Goal: Information Seeking & Learning: Learn about a topic

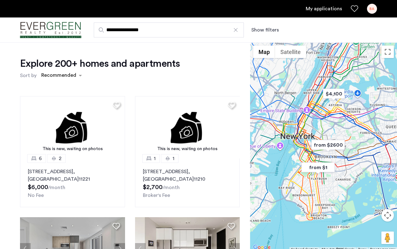
scroll to position [93, 0]
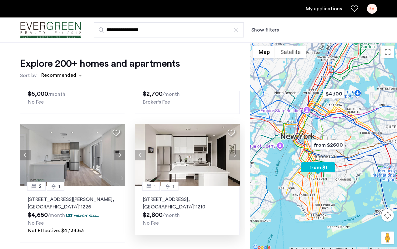
click at [179, 154] on img at bounding box center [187, 155] width 105 height 62
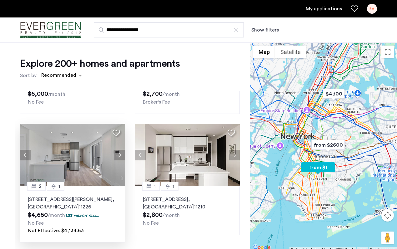
click at [62, 163] on img at bounding box center [72, 155] width 105 height 62
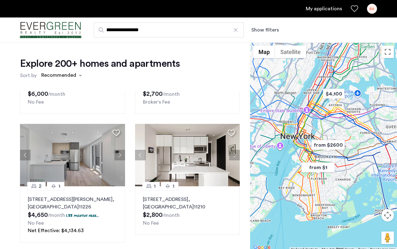
click at [244, 128] on div "This is new, waiting on photos 6 2 512 Kosciuszko Street, Unit 2, Brooklyn , NY…" at bounding box center [130, 197] width 230 height 212
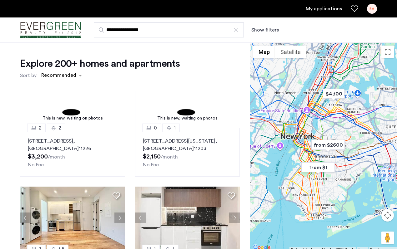
scroll to position [523, 0]
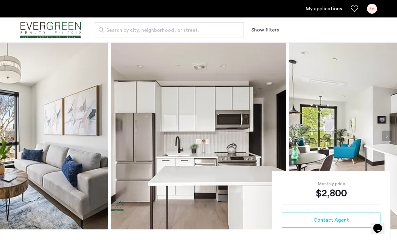
click at [197, 146] on img at bounding box center [199, 135] width 176 height 187
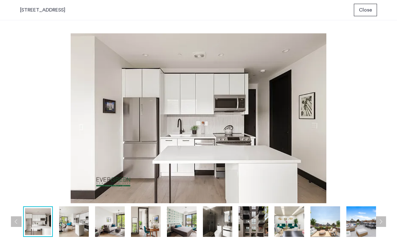
click at [382, 222] on button "Next apartment" at bounding box center [380, 222] width 11 height 11
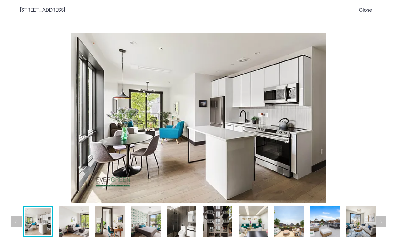
click at [382, 222] on button "Next apartment" at bounding box center [380, 222] width 11 height 11
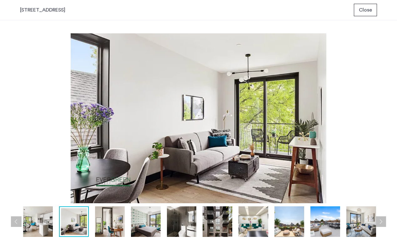
click at [380, 222] on button "Next apartment" at bounding box center [380, 222] width 11 height 11
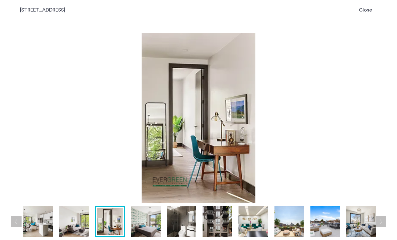
click at [380, 222] on button "Next apartment" at bounding box center [380, 222] width 11 height 11
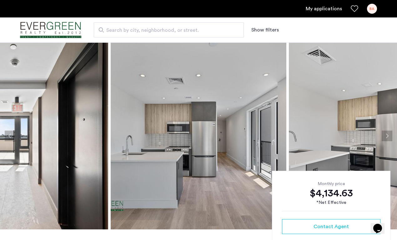
click at [224, 144] on img at bounding box center [199, 135] width 176 height 187
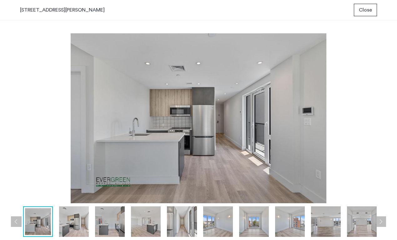
click at [186, 135] on img at bounding box center [198, 118] width 357 height 170
click at [381, 221] on button "Next apartment" at bounding box center [380, 222] width 11 height 11
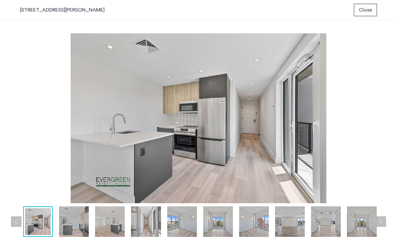
click at [381, 221] on button "Next apartment" at bounding box center [380, 222] width 11 height 11
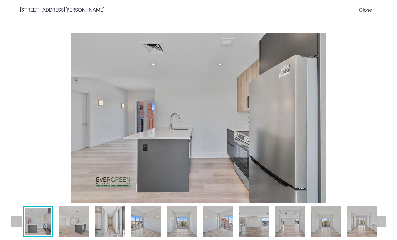
click at [381, 221] on button "Next apartment" at bounding box center [380, 222] width 11 height 11
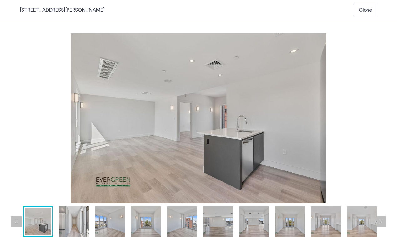
click at [381, 224] on button "Next apartment" at bounding box center [380, 222] width 11 height 11
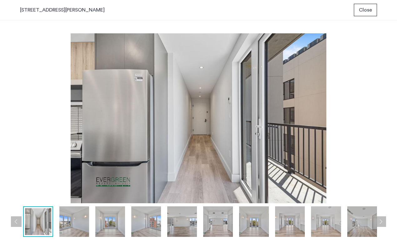
click at [381, 224] on button "Next apartment" at bounding box center [380, 222] width 11 height 11
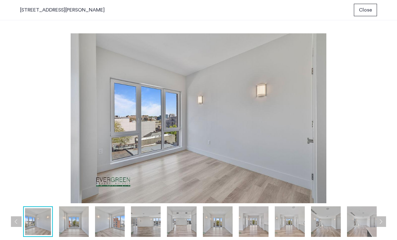
click at [382, 220] on button "Next apartment" at bounding box center [380, 222] width 11 height 11
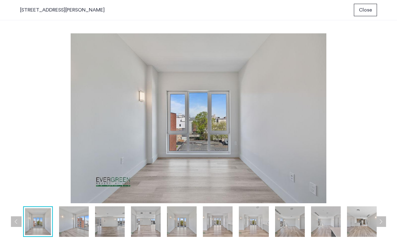
click at [381, 222] on button "Next apartment" at bounding box center [380, 222] width 11 height 11
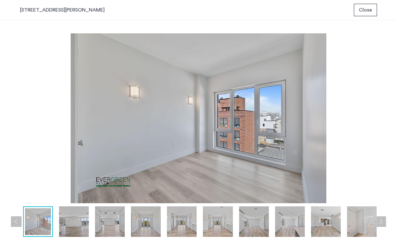
click at [382, 222] on button "Next apartment" at bounding box center [380, 222] width 11 height 11
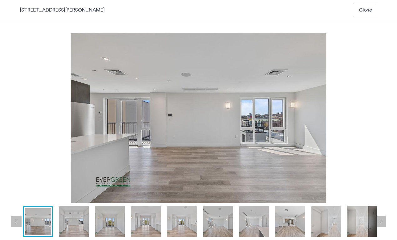
click at [382, 222] on button "Next apartment" at bounding box center [380, 222] width 11 height 11
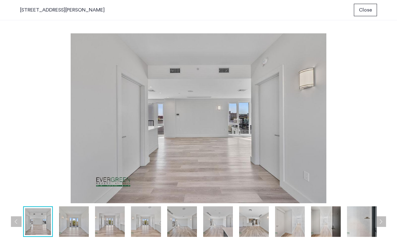
click at [382, 222] on button "Next apartment" at bounding box center [380, 222] width 11 height 11
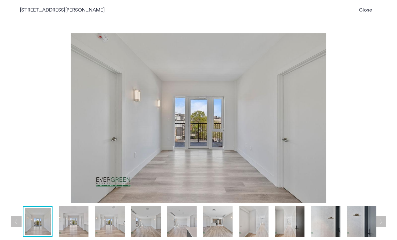
click at [382, 222] on button "Next apartment" at bounding box center [380, 222] width 11 height 11
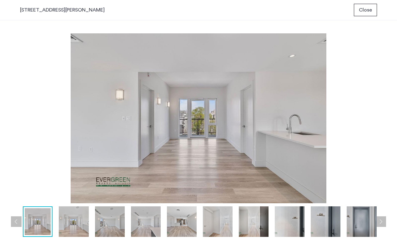
click at [382, 222] on button "Next apartment" at bounding box center [380, 222] width 11 height 11
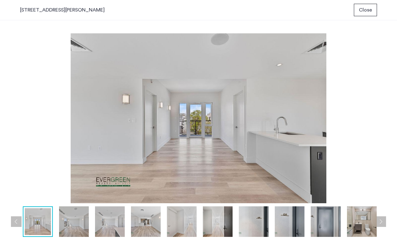
click at [382, 222] on button "Next apartment" at bounding box center [380, 222] width 11 height 11
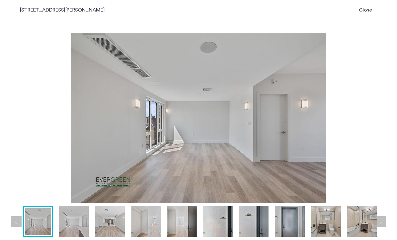
click at [381, 222] on button "Next apartment" at bounding box center [380, 222] width 11 height 11
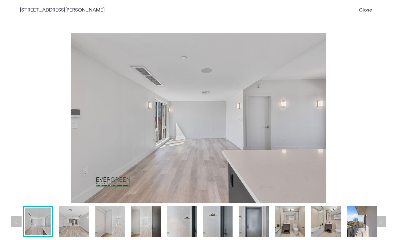
click at [381, 222] on button "Next apartment" at bounding box center [380, 222] width 11 height 11
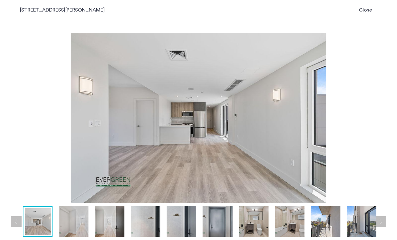
click at [381, 221] on button "Next apartment" at bounding box center [380, 222] width 11 height 11
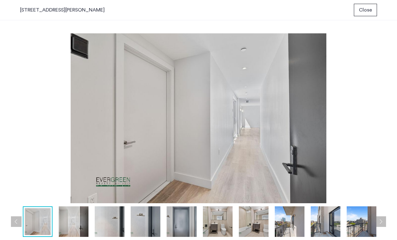
click at [382, 221] on button "Next apartment" at bounding box center [380, 222] width 11 height 11
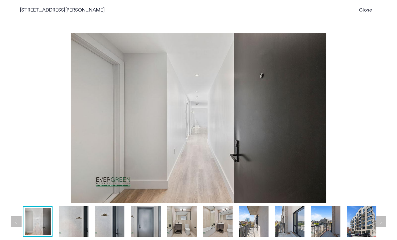
click at [382, 222] on button "Next apartment" at bounding box center [380, 222] width 11 height 11
